Goal: Check status: Check status

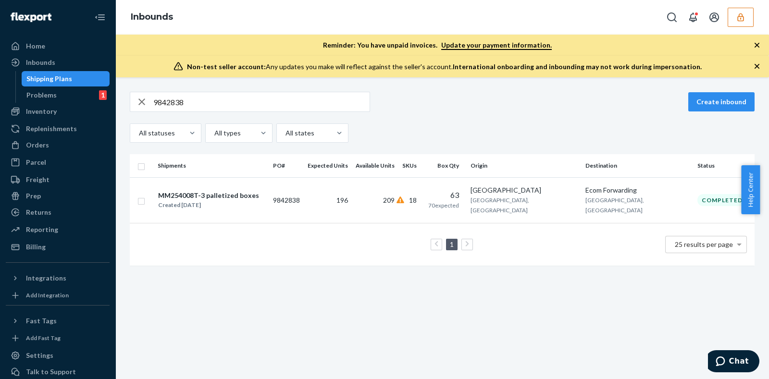
click at [740, 17] on icon "button" at bounding box center [741, 17] width 10 height 10
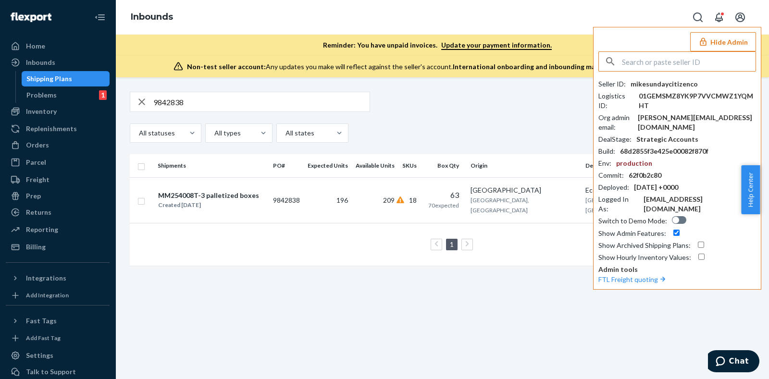
click at [644, 63] on input "text" at bounding box center [689, 61] width 134 height 19
paste input "morgansarahssilkscom"
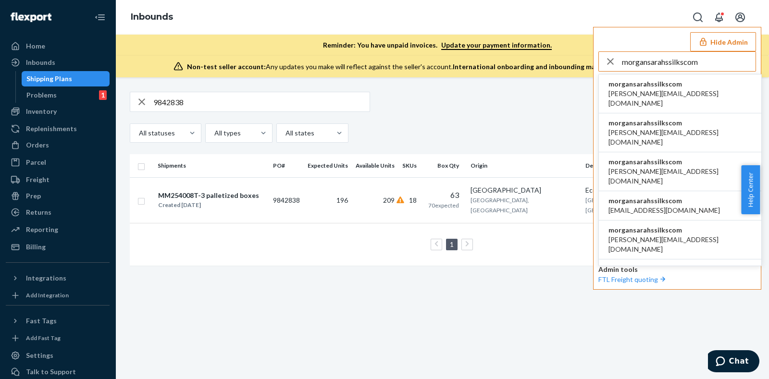
type input "morgansarahssilkscom"
click at [674, 85] on span "morgansarahssilkscom" at bounding box center [679, 84] width 143 height 10
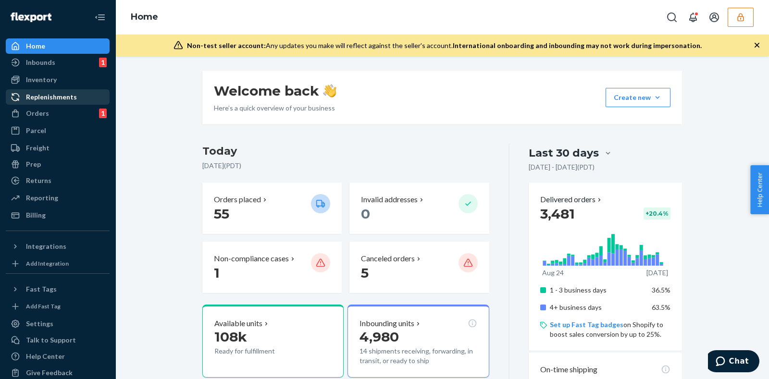
click at [47, 95] on div "Replenishments" at bounding box center [51, 97] width 51 height 10
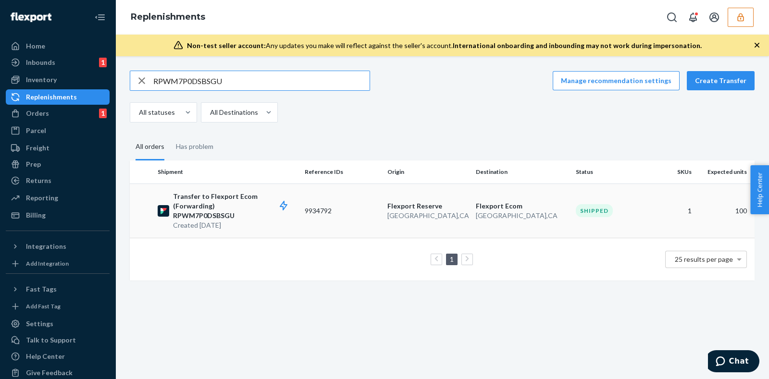
type input "RPWM7P0DSBSGU"
click at [309, 214] on td "9934792" at bounding box center [342, 211] width 83 height 54
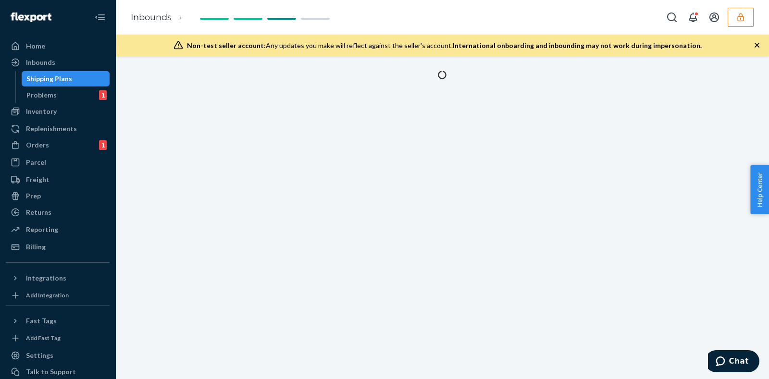
click at [757, 46] on icon "button" at bounding box center [756, 45] width 5 height 5
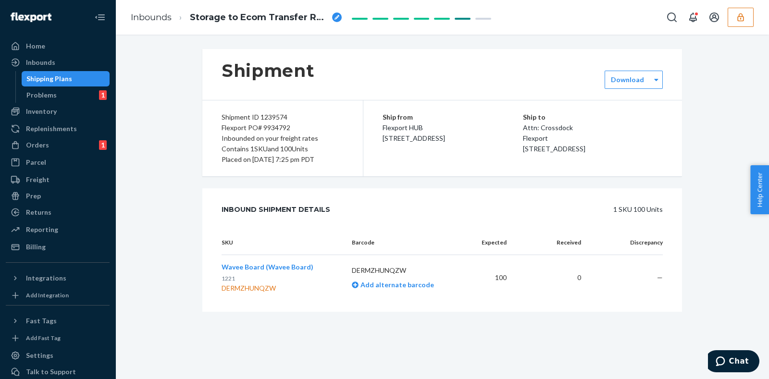
click at [271, 128] on div "Flexport PO# 9934792" at bounding box center [283, 128] width 122 height 11
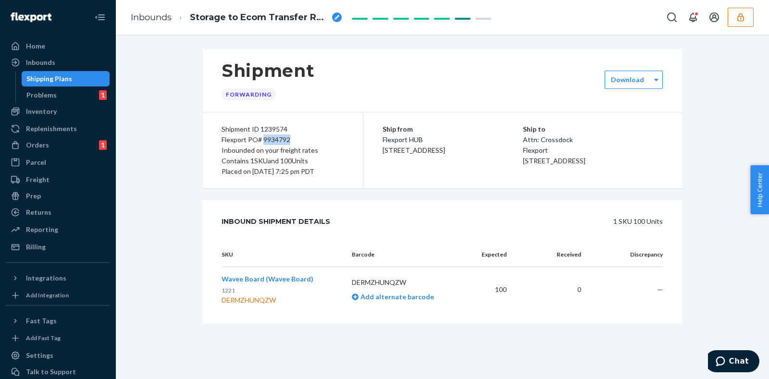
copy div "9934792"
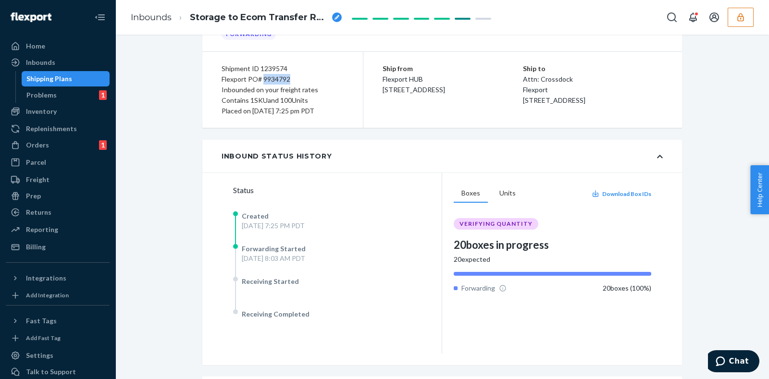
scroll to position [61, 0]
drag, startPoint x: 238, startPoint y: 254, endPoint x: 318, endPoint y: 262, distance: 80.6
click at [318, 262] on div "Forwarding Started Sat, Sep 20 at 8:03 AM PDT" at bounding box center [329, 260] width 192 height 33
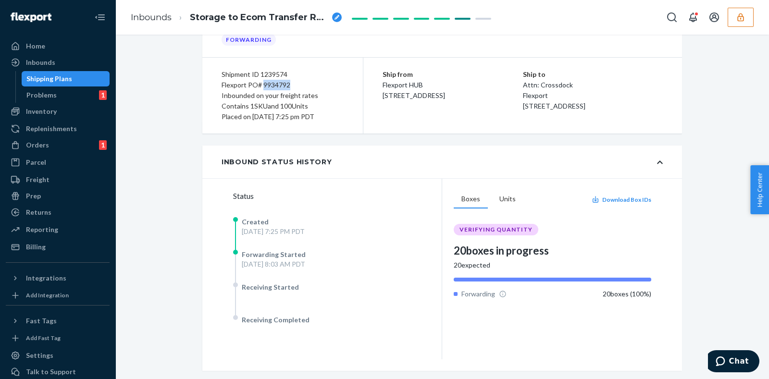
scroll to position [57, 0]
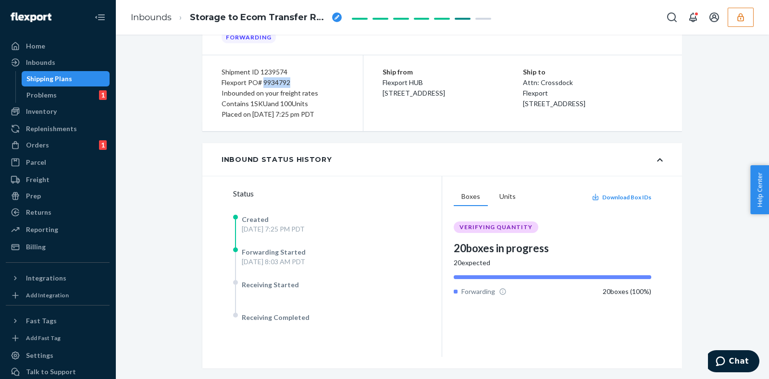
click at [741, 17] on icon "button" at bounding box center [741, 17] width 10 height 10
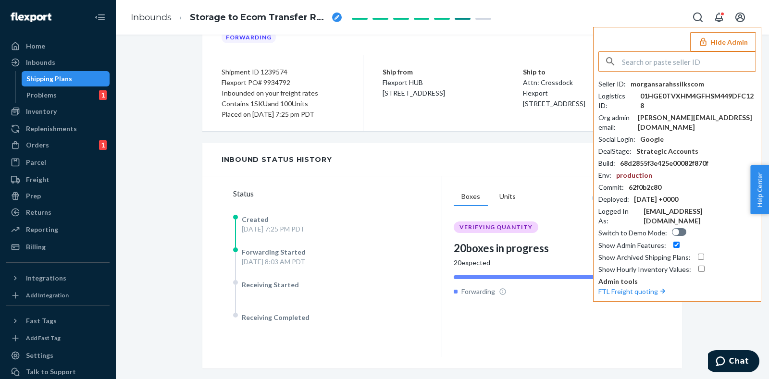
click at [644, 65] on input "text" at bounding box center [689, 61] width 134 height 19
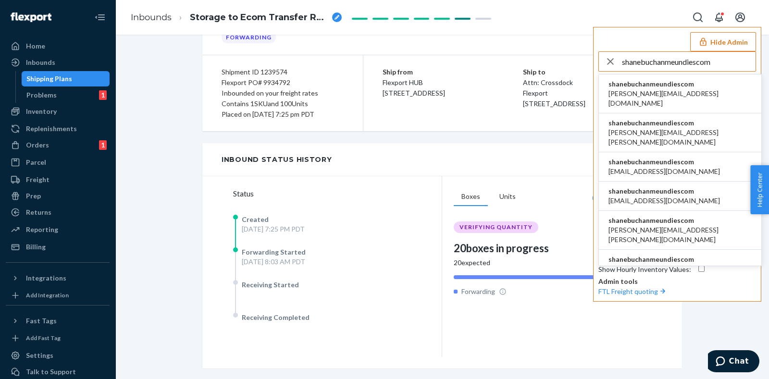
type input "shanebuchanmeundiescom"
click at [646, 83] on span "shanebuchanmeundiescom" at bounding box center [679, 84] width 143 height 10
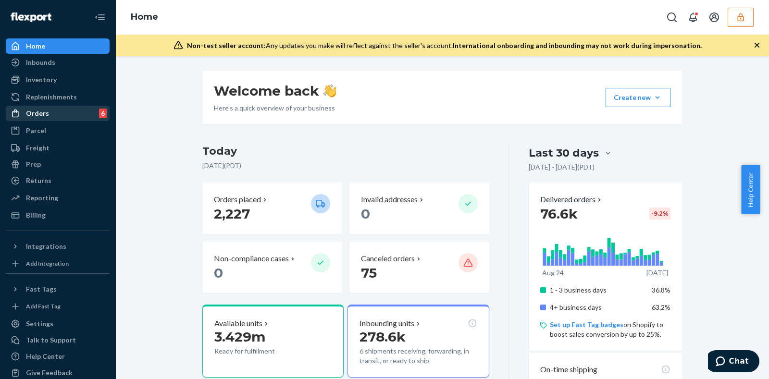
click at [63, 115] on div "Orders 6" at bounding box center [58, 113] width 102 height 13
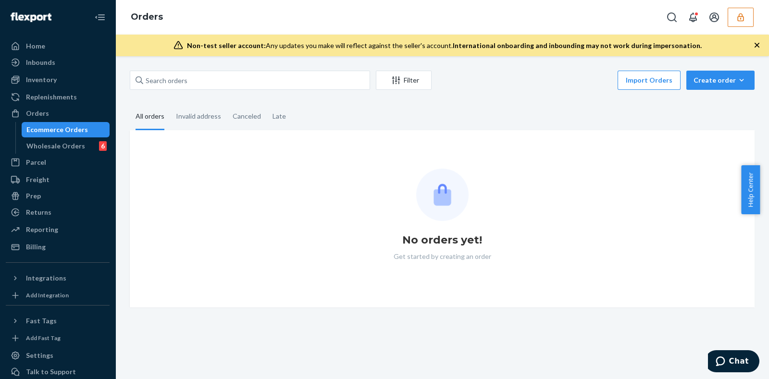
click at [65, 132] on div "Ecommerce Orders" at bounding box center [57, 130] width 62 height 10
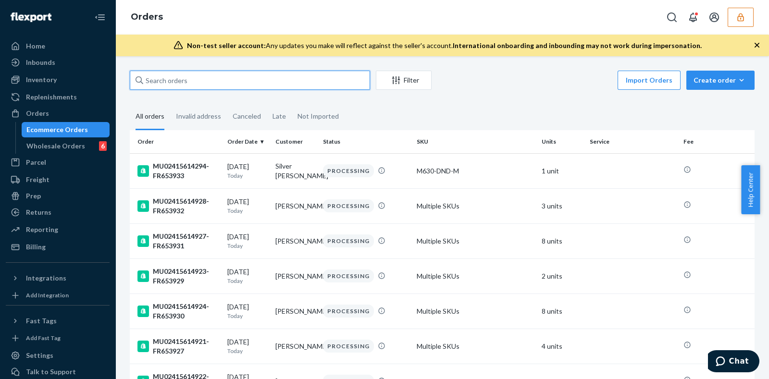
click at [230, 80] on input "text" at bounding box center [250, 80] width 240 height 19
click at [52, 128] on div "Ecommerce Orders" at bounding box center [57, 130] width 62 height 10
click at [207, 77] on input "text" at bounding box center [250, 80] width 240 height 19
paste input "MU02415582394"
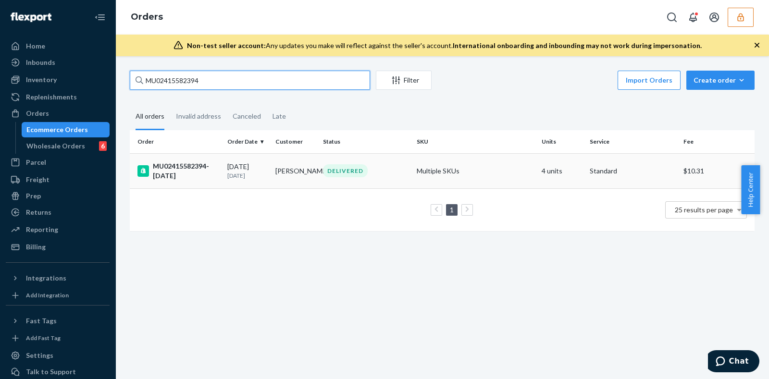
type input "MU02415582394"
click at [451, 173] on td "Multiple SKUs" at bounding box center [475, 170] width 125 height 35
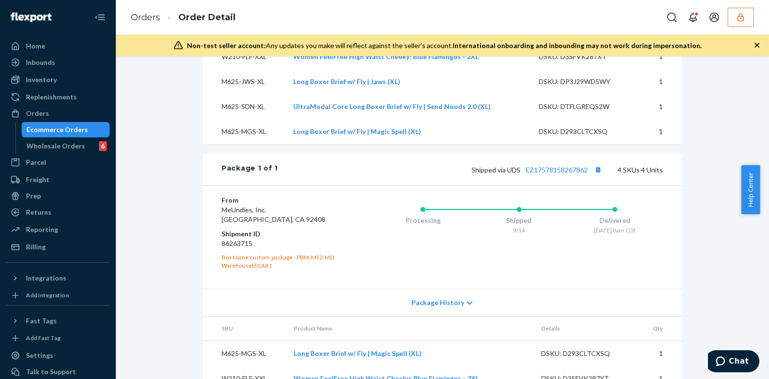
scroll to position [357, 0]
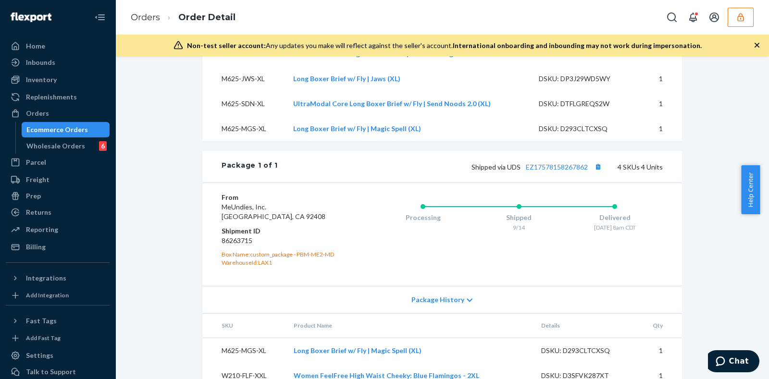
click at [233, 246] on dd "86263715" at bounding box center [279, 241] width 115 height 10
copy dd "86263715"
click at [736, 19] on icon "button" at bounding box center [741, 17] width 10 height 10
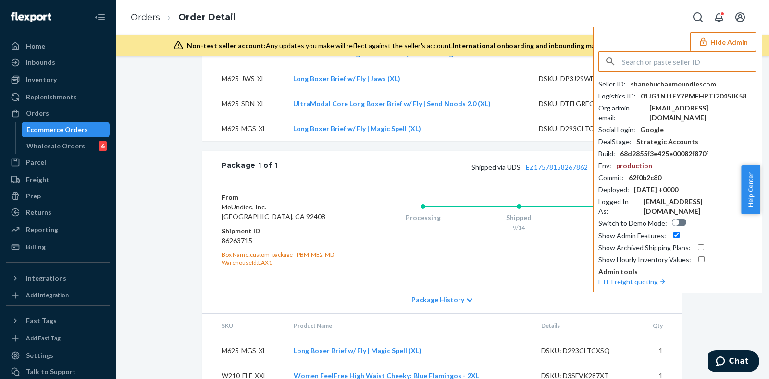
click at [685, 57] on input "text" at bounding box center [689, 61] width 134 height 19
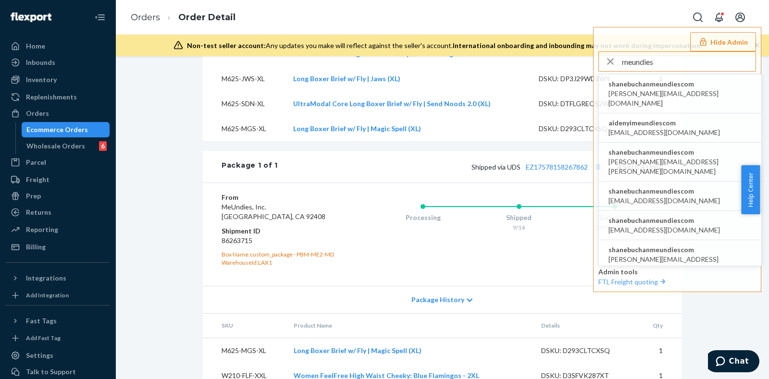
type input "meundies"
click at [741, 45] on button "Hide Admin" at bounding box center [723, 41] width 66 height 19
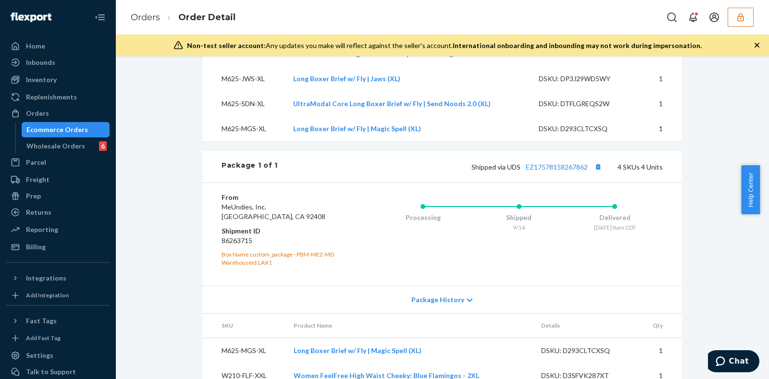
click at [73, 130] on div "Ecommerce Orders" at bounding box center [57, 130] width 62 height 10
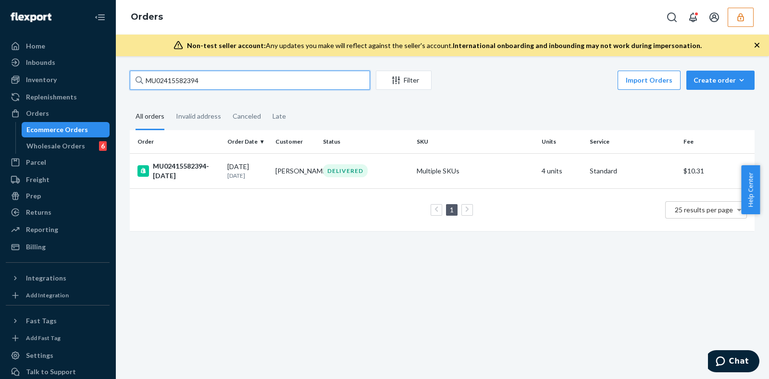
click at [244, 83] on input "MU02415582394" at bounding box center [250, 80] width 240 height 19
paste input "600-UVS-M"
click at [214, 80] on input "MU02415582394" at bounding box center [250, 80] width 240 height 19
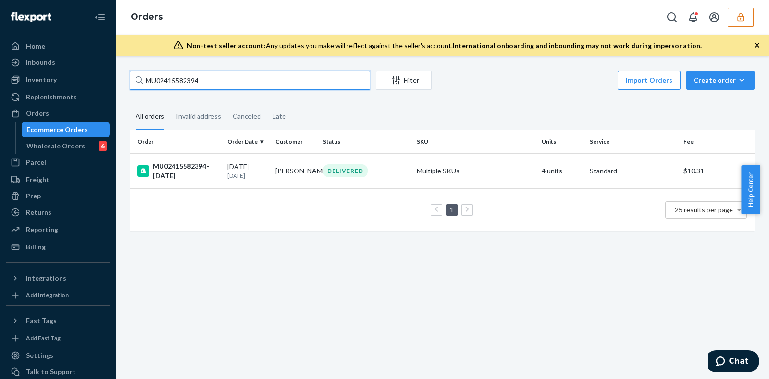
paste input "238"
click at [214, 75] on input "MU02415582238" at bounding box center [250, 80] width 240 height 19
paste input "600-UVS-M"
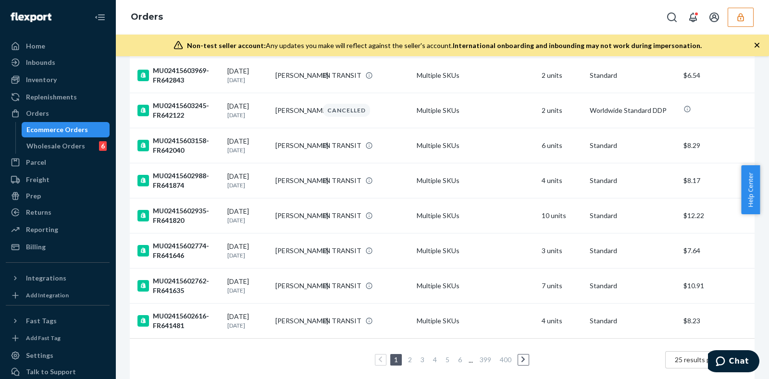
scroll to position [709, 0]
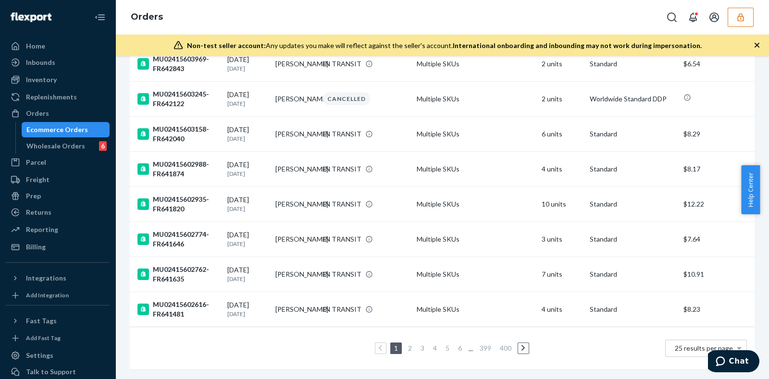
type input "M600-UVS-M"
click at [420, 344] on link "3" at bounding box center [423, 348] width 8 height 8
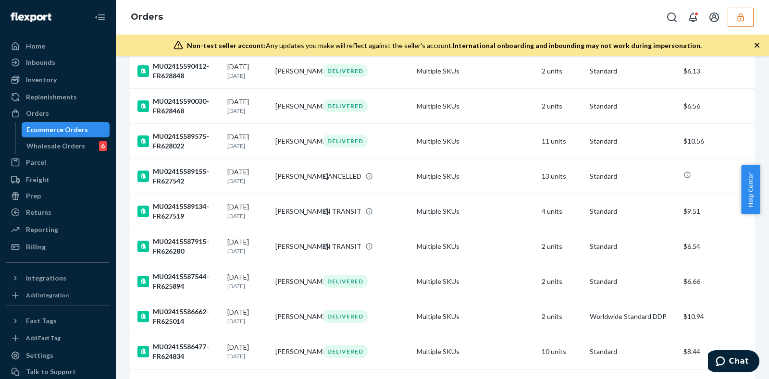
scroll to position [709, 0]
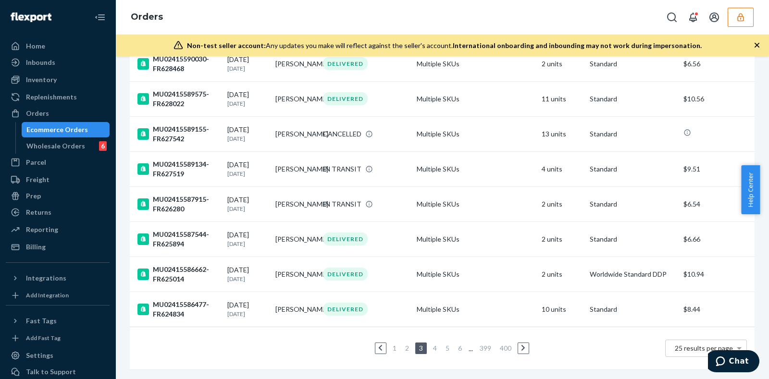
click at [444, 344] on link "5" at bounding box center [448, 348] width 8 height 8
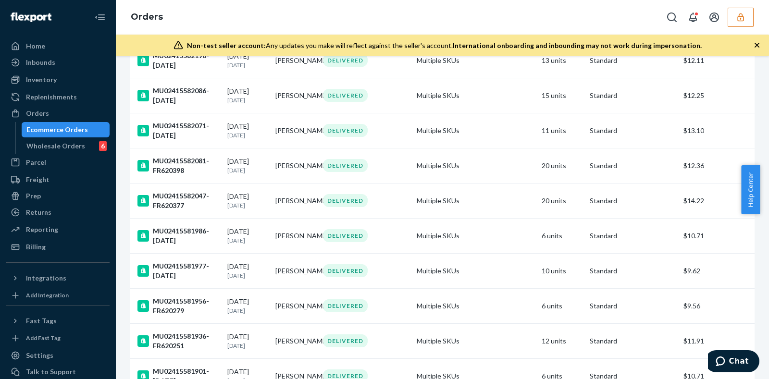
scroll to position [480, 0]
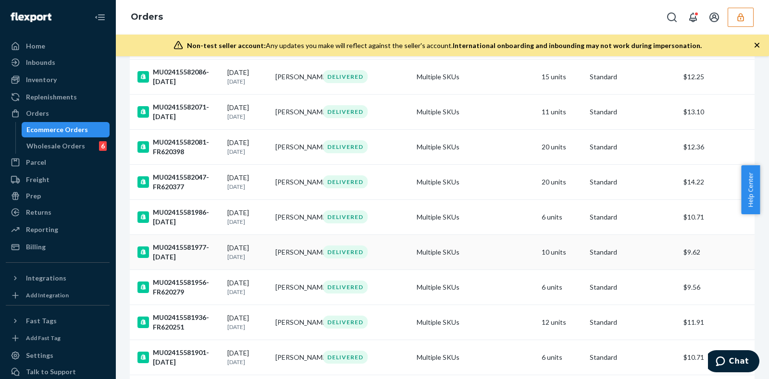
click at [267, 247] on td "09/13/2025 10 days ago" at bounding box center [247, 252] width 48 height 35
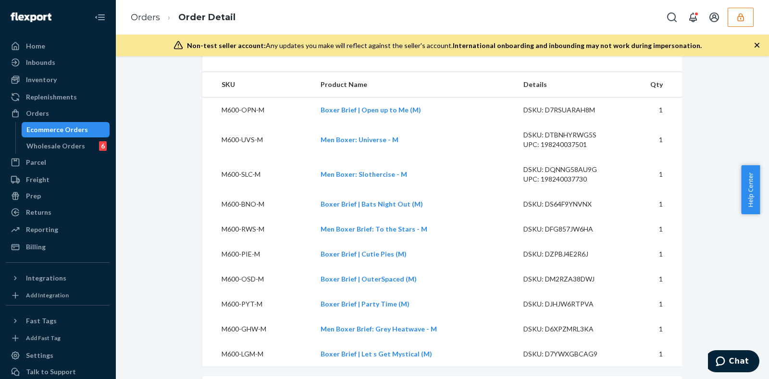
scroll to position [360, 0]
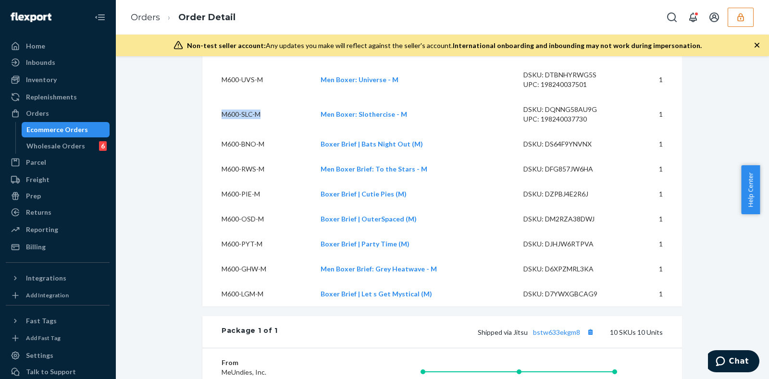
drag, startPoint x: 218, startPoint y: 131, endPoint x: 259, endPoint y: 131, distance: 41.8
click at [259, 131] on td "M600-SLC-M" at bounding box center [257, 114] width 111 height 35
click at [173, 155] on div "Shopify Order # MU02415581977-FR620301 • Standard / $9.62 View Details Submit C…" at bounding box center [442, 247] width 639 height 1074
click at [254, 179] on td "M600-RWS-M" at bounding box center [257, 169] width 111 height 25
click at [238, 182] on td "M600-RWS-M" at bounding box center [257, 169] width 111 height 25
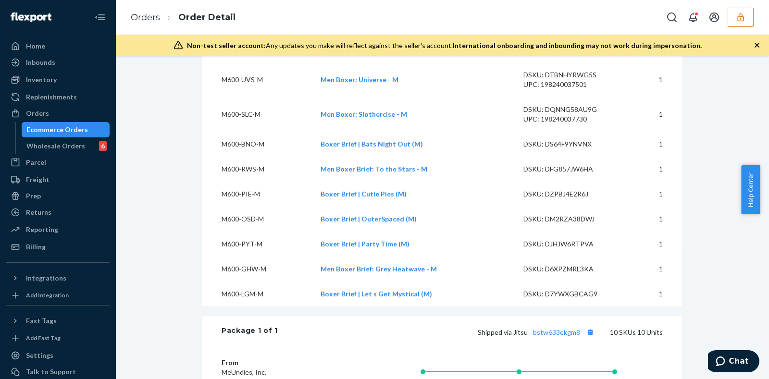
click at [245, 182] on td "M600-RWS-M" at bounding box center [257, 169] width 111 height 25
click at [242, 182] on td "M600-RWS-M" at bounding box center [257, 169] width 111 height 25
click at [248, 176] on td "M600-RWS-M" at bounding box center [257, 169] width 111 height 25
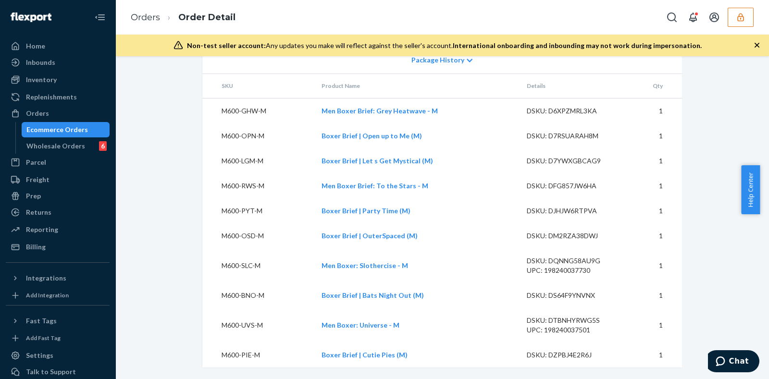
click at [307, 206] on td "M600-PYT-M" at bounding box center [257, 210] width 111 height 25
click at [247, 231] on td "M600-OSD-M" at bounding box center [257, 235] width 111 height 25
click at [226, 198] on td "M600-PYT-M" at bounding box center [257, 210] width 111 height 25
click at [282, 179] on td "M600-RWS-M" at bounding box center [257, 185] width 111 height 25
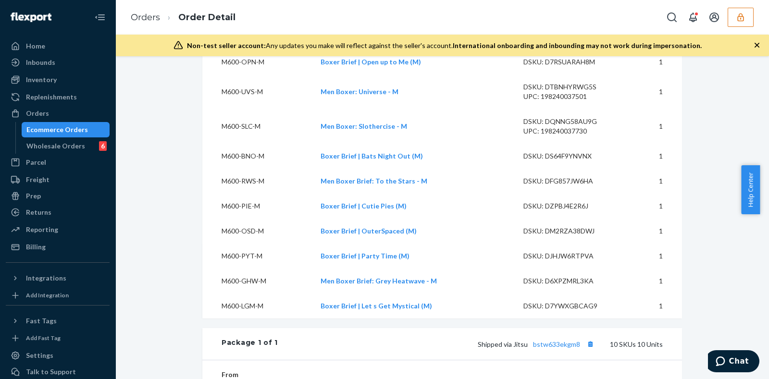
scroll to position [360, 0]
